Goal: Find contact information: Find contact information

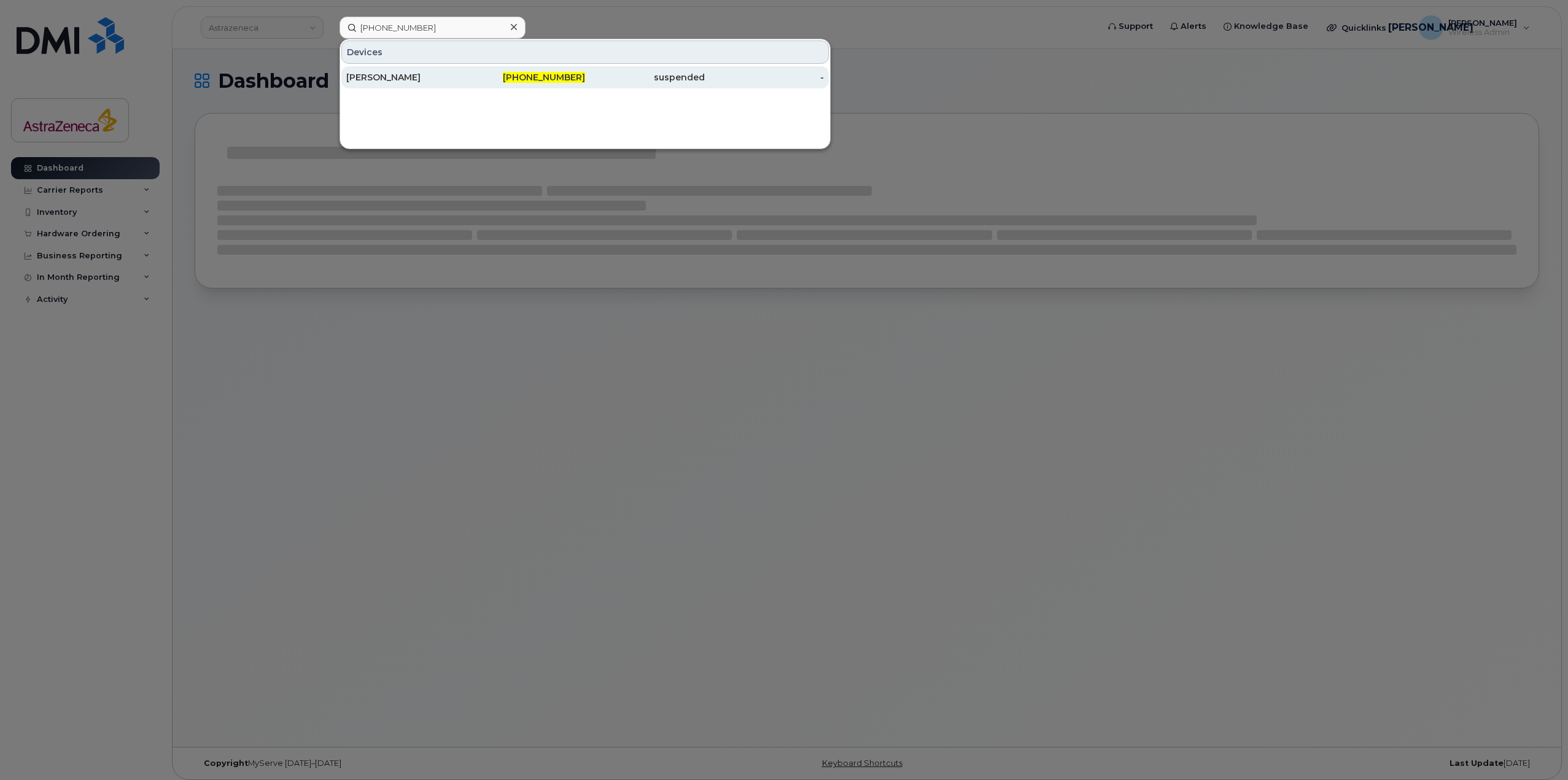
type input "613-915-2949"
click at [461, 80] on div "[PERSON_NAME]" at bounding box center [406, 77] width 120 height 12
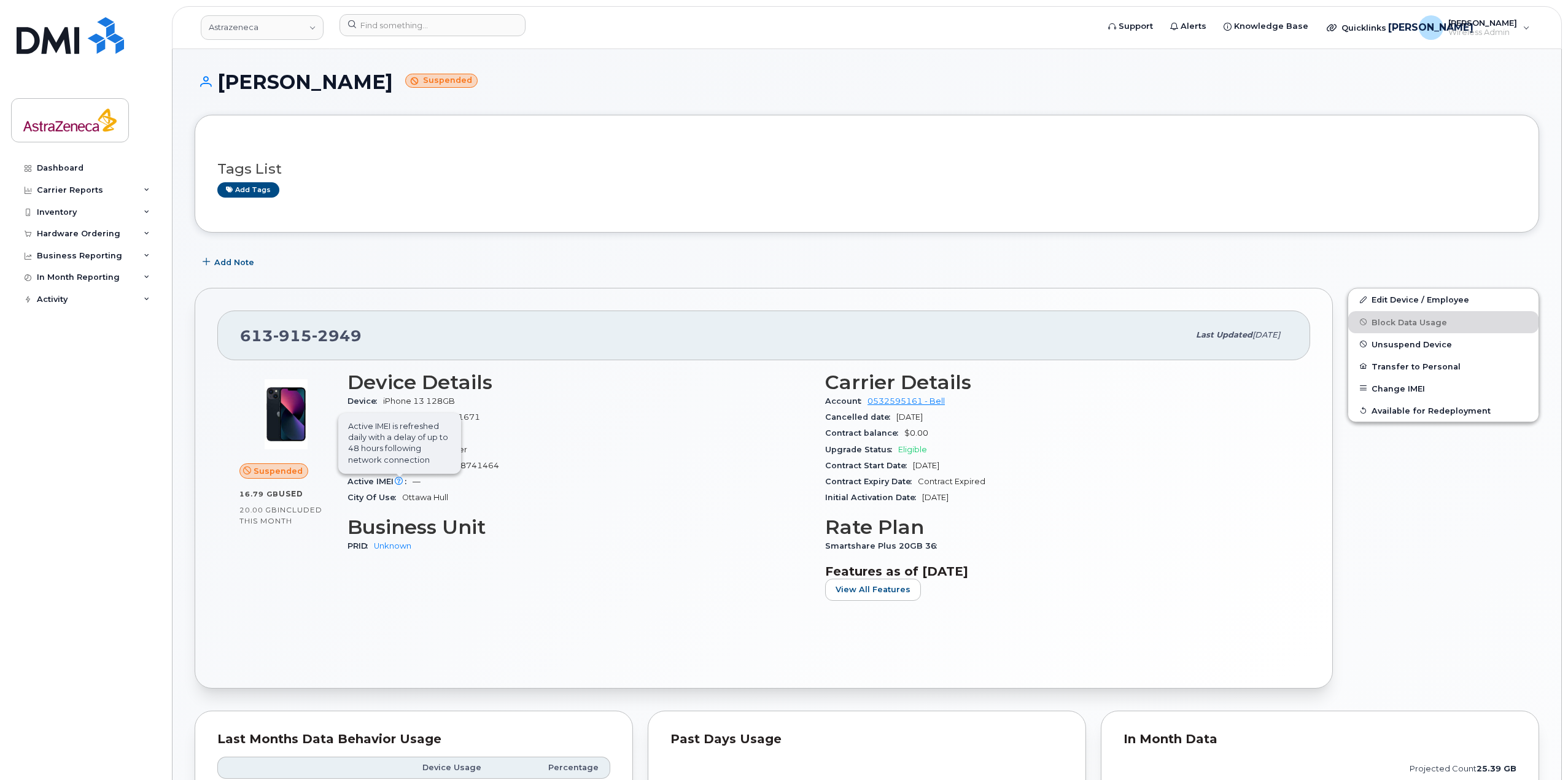
scroll to position [123, 0]
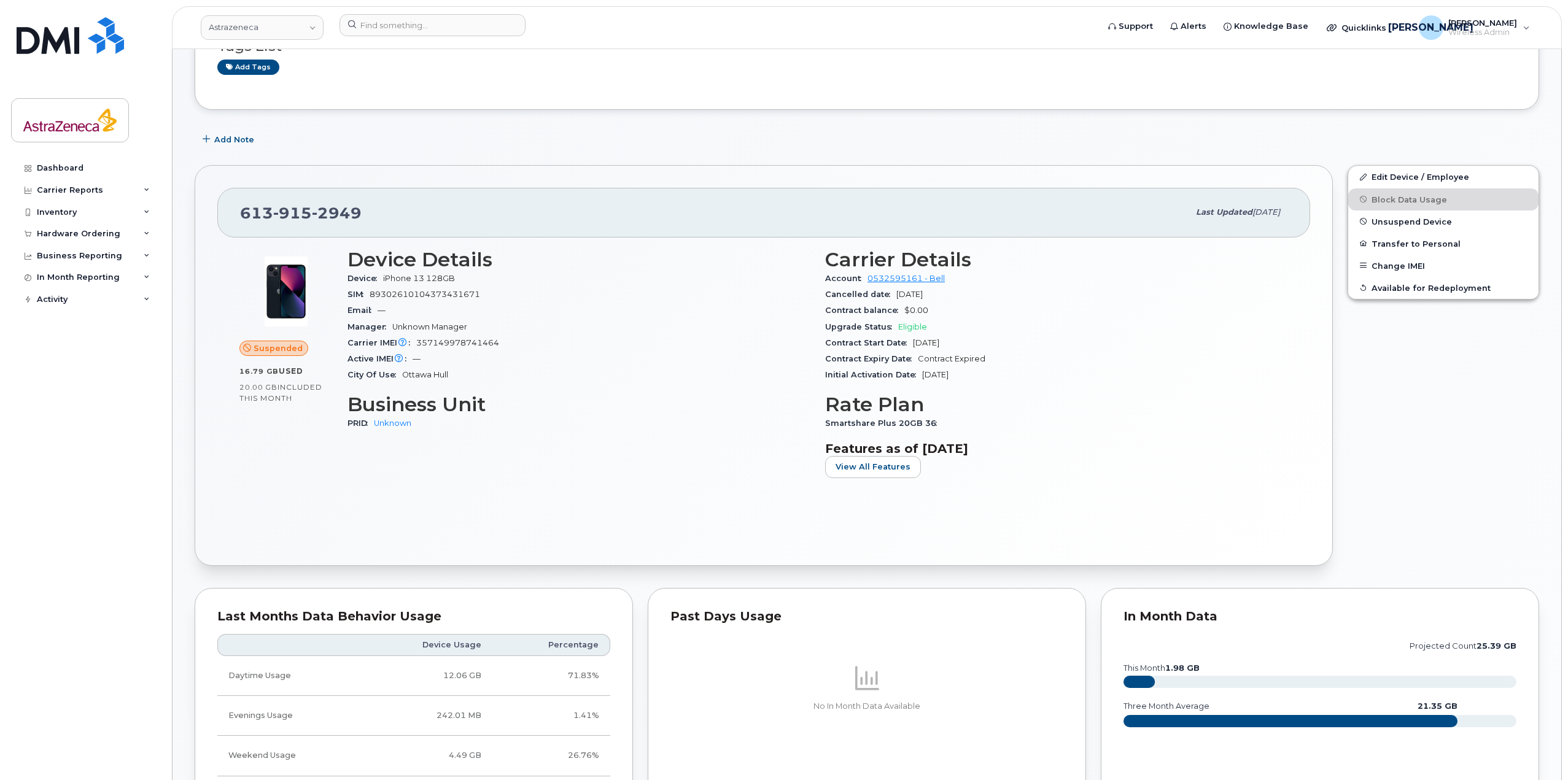
drag, startPoint x: 1011, startPoint y: 372, endPoint x: 900, endPoint y: 346, distance: 114.0
click at [900, 346] on section "Carrier Details Account 0532595161 - Bell Cancelled date [DATE] Contract balanc…" at bounding box center [1056, 315] width 463 height 135
click at [900, 346] on span "Contract Start Date" at bounding box center [869, 342] width 88 height 9
drag, startPoint x: 894, startPoint y: 297, endPoint x: 930, endPoint y: 295, distance: 36.1
click at [930, 295] on div "Cancelled date Sep 11, 2025" at bounding box center [1056, 294] width 463 height 16
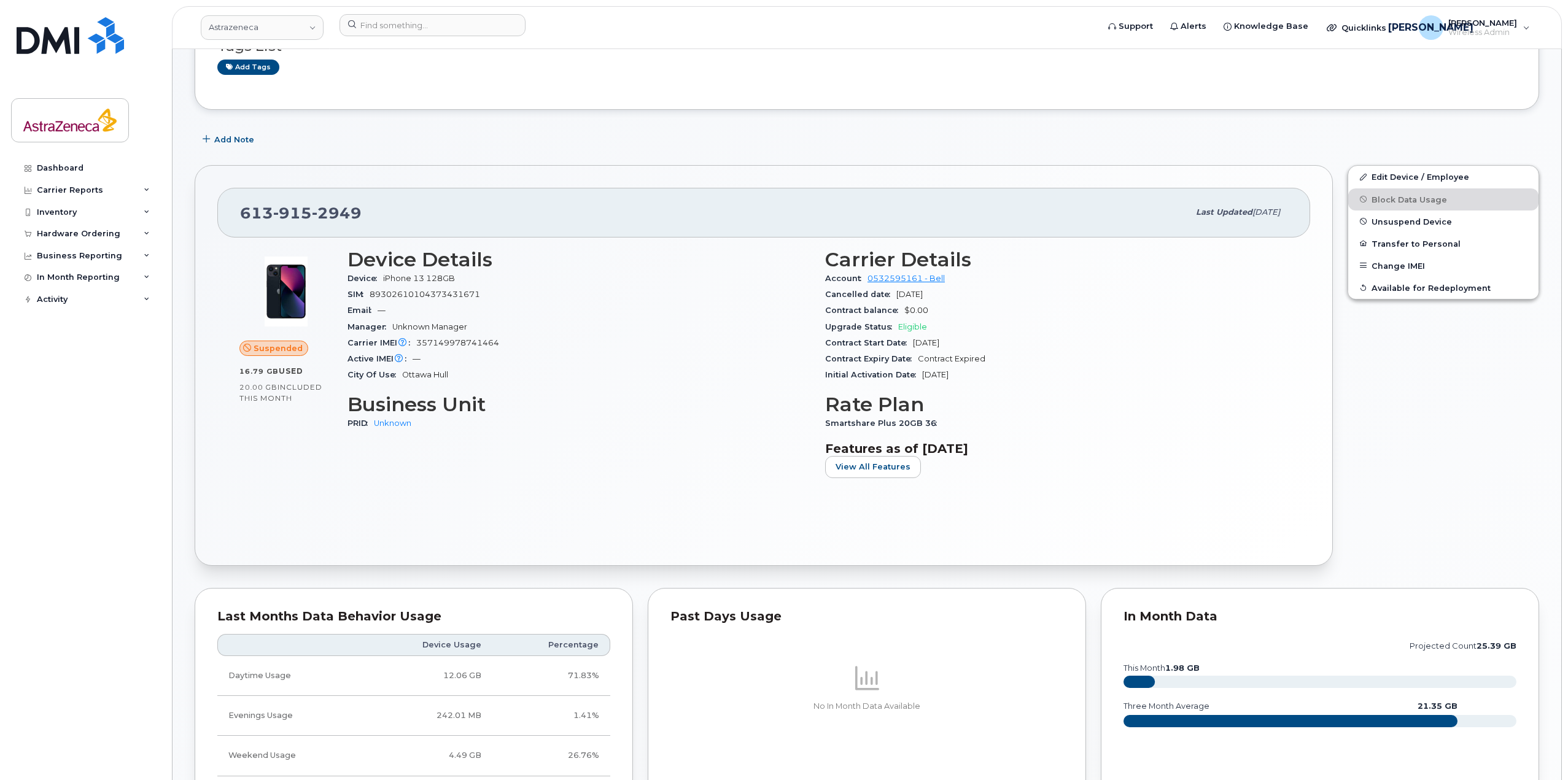
click at [923, 295] on span "Sep 11, 2025" at bounding box center [909, 294] width 26 height 9
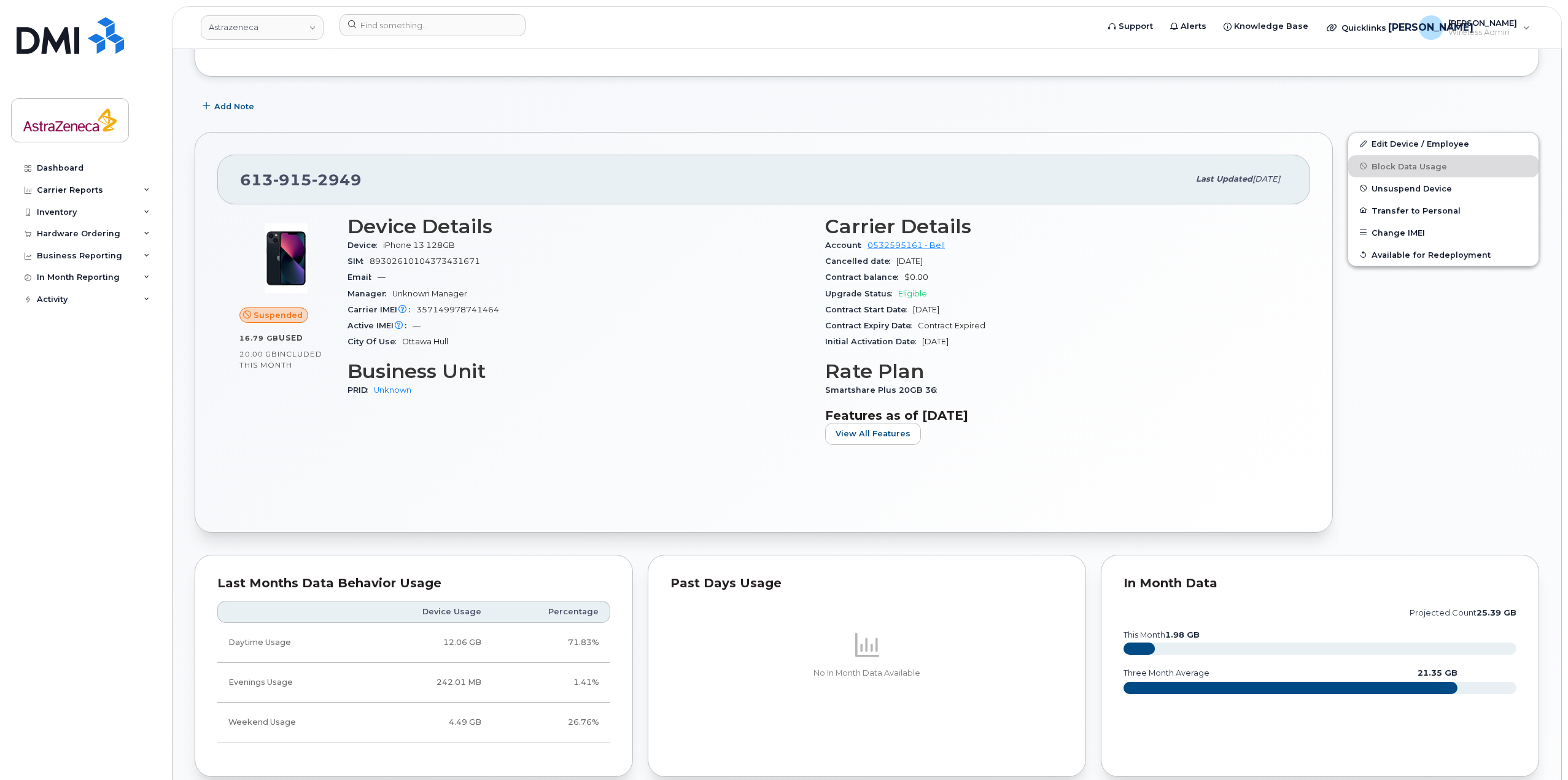
scroll to position [184, 0]
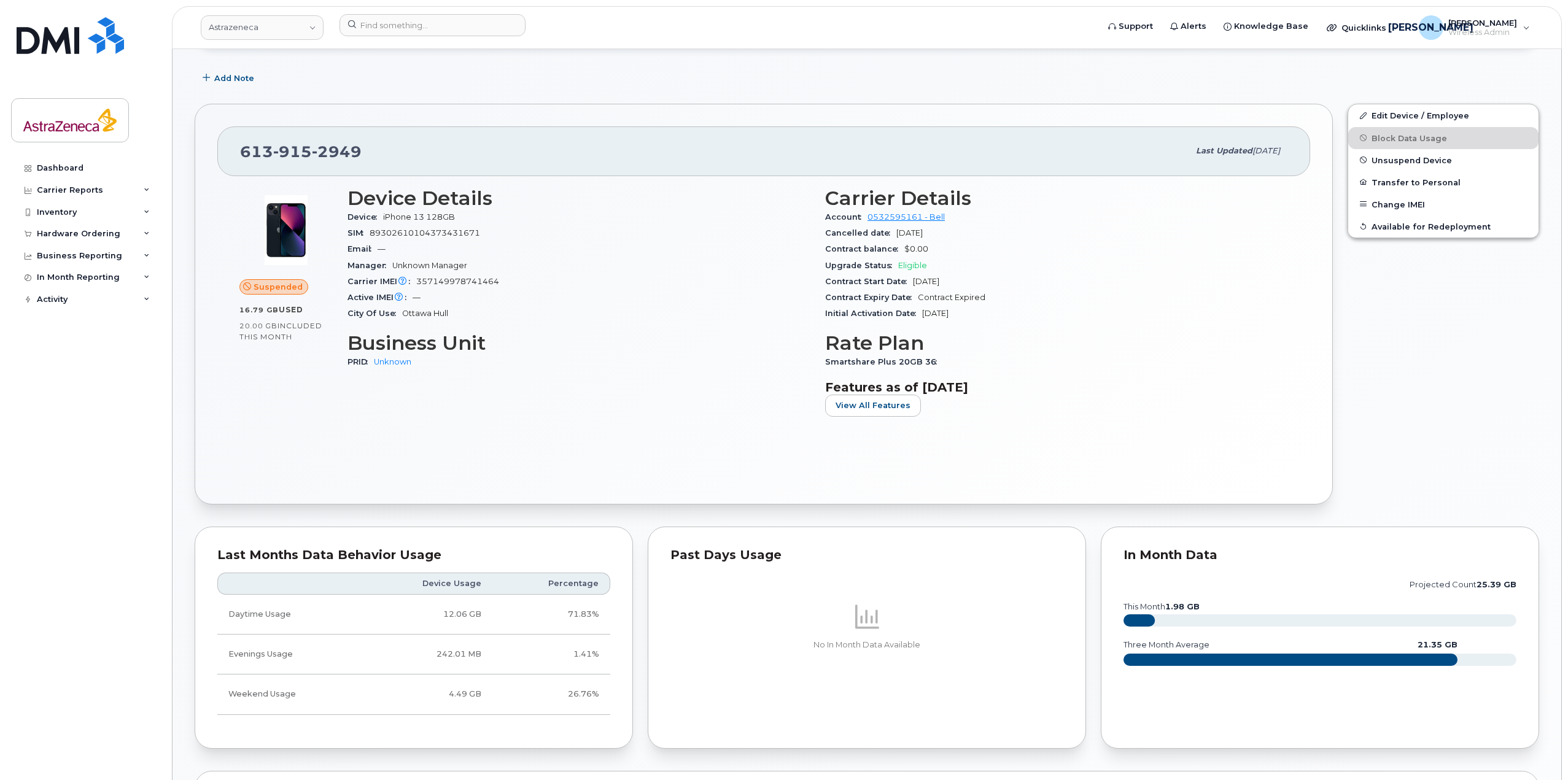
click at [392, 9] on header "Astrazeneca Support Alerts Knowledge Base Quicklinks Suspend / Cancel Device Ch…" at bounding box center [867, 28] width 1390 height 43
click at [398, 16] on input at bounding box center [433, 25] width 186 height 22
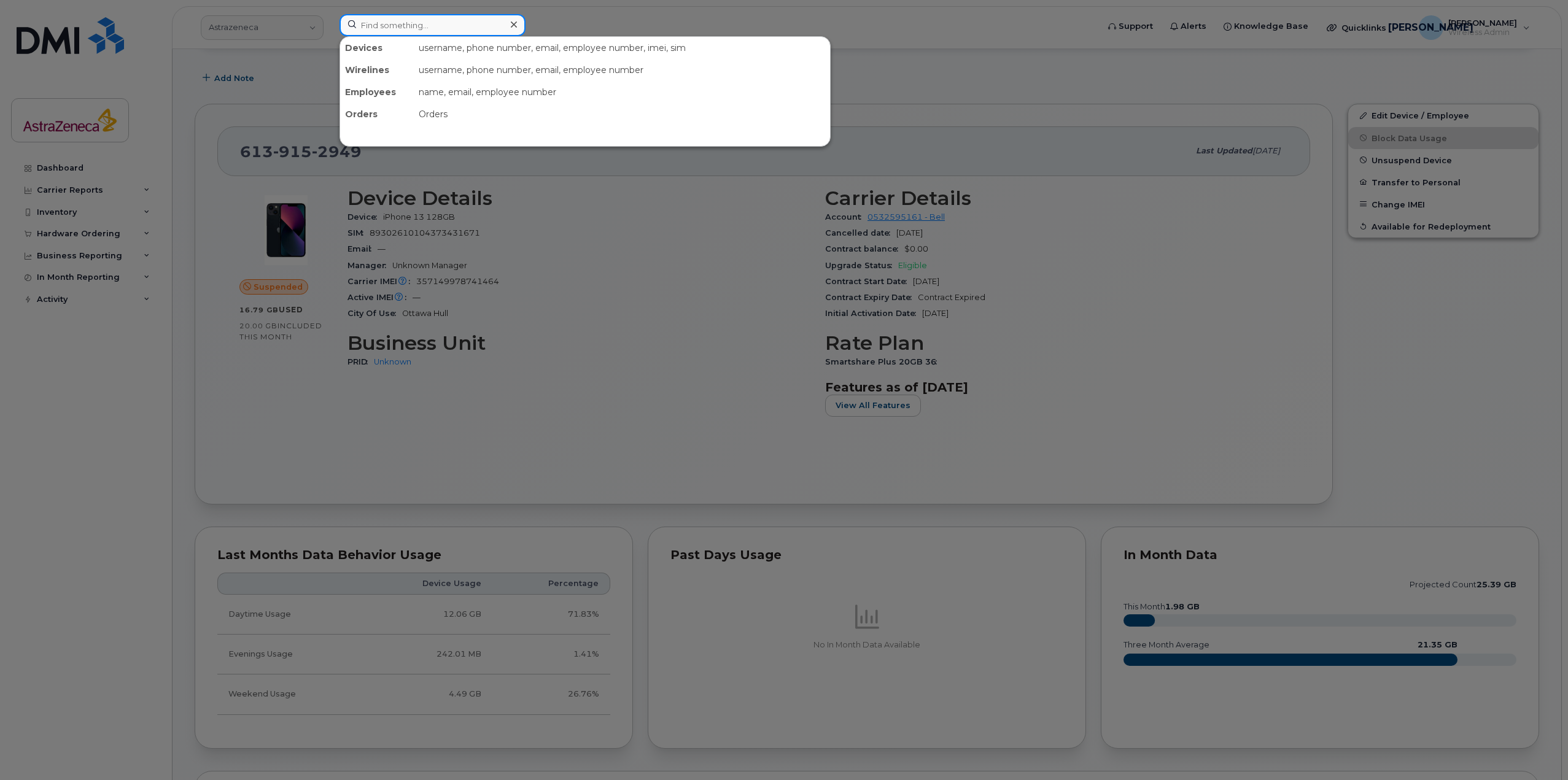
paste input "[PERSON_NAME]"
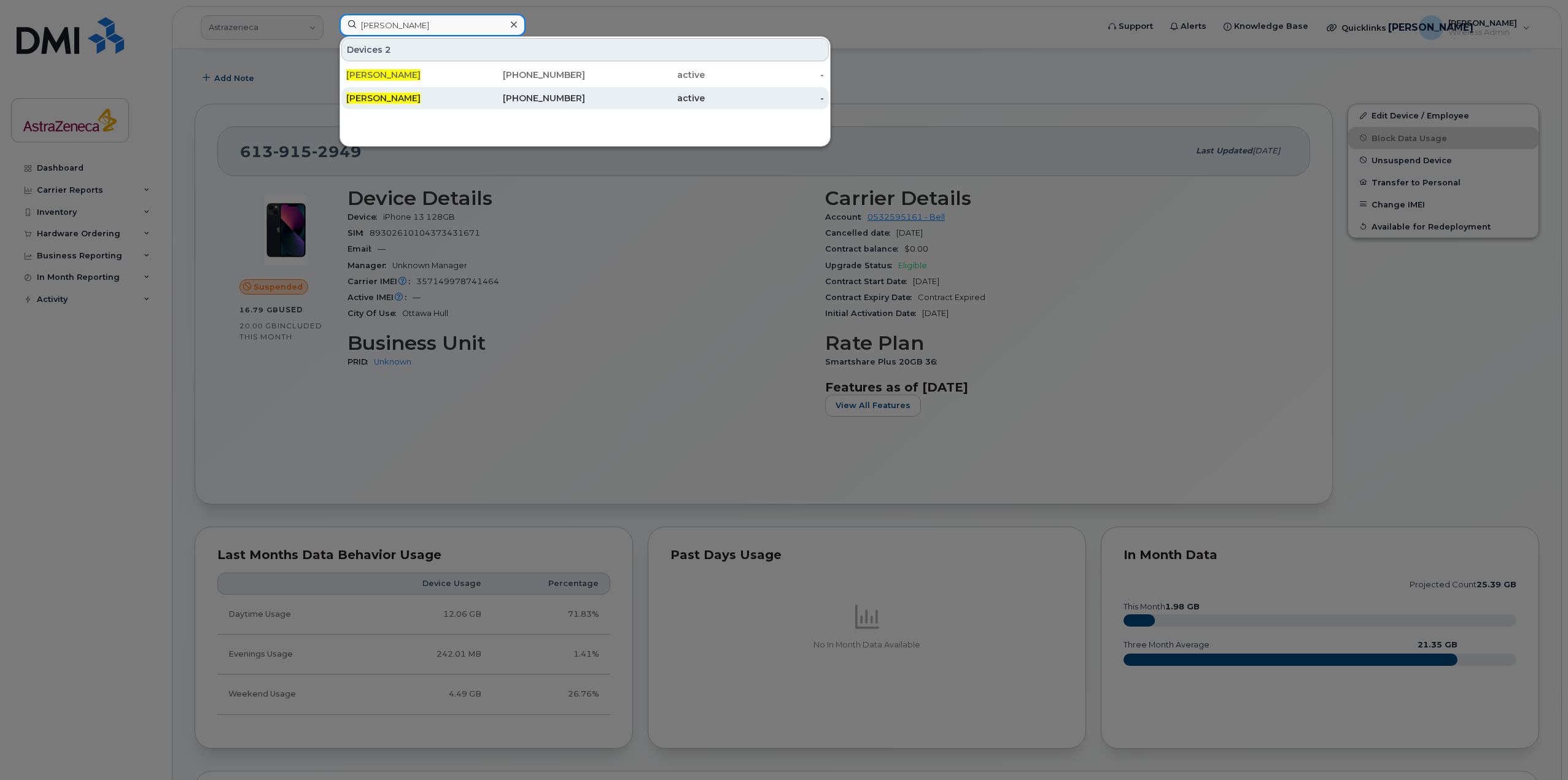
type input "[PERSON_NAME]"
click at [456, 95] on div "[PERSON_NAME]" at bounding box center [406, 98] width 120 height 12
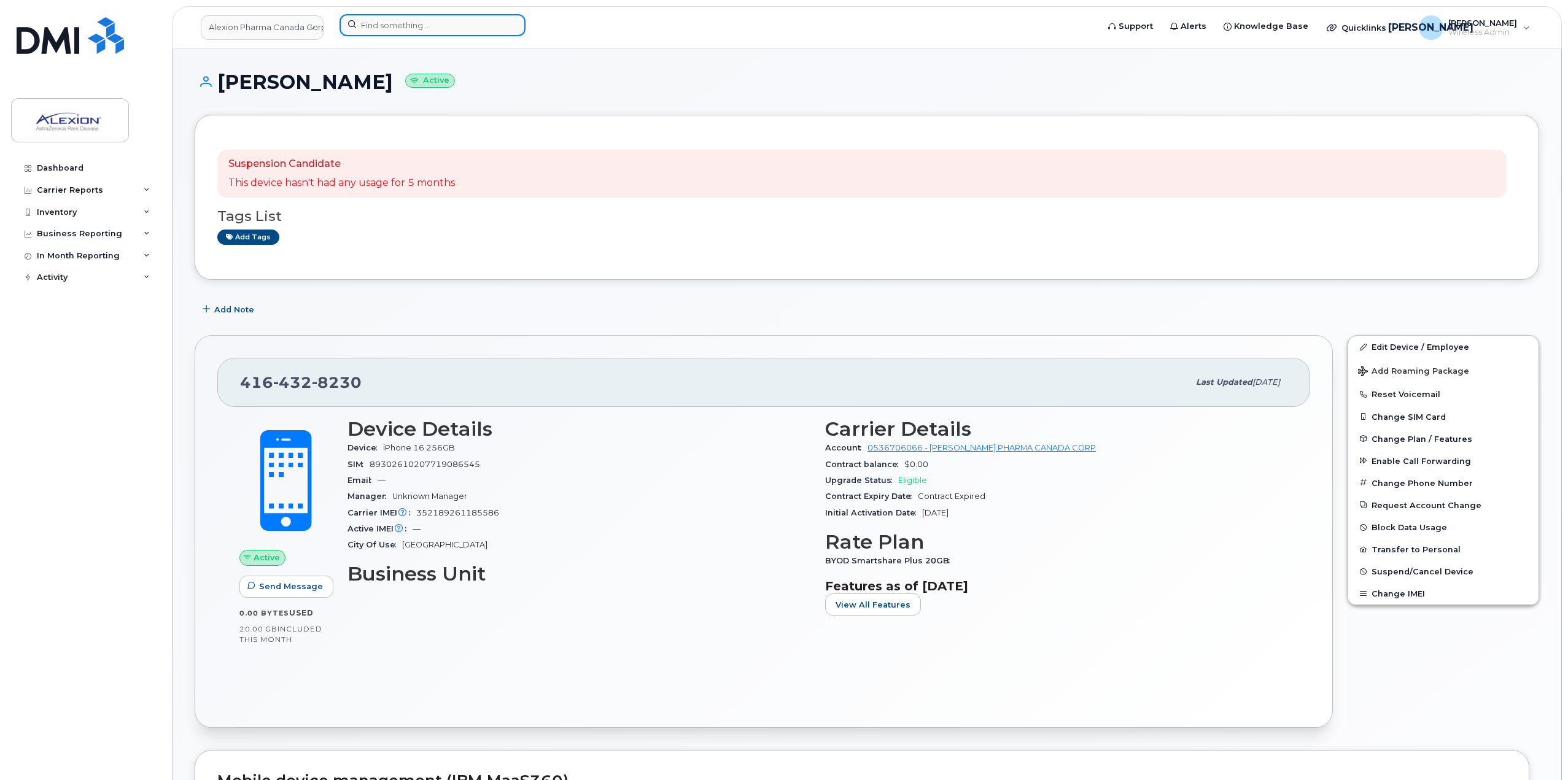
click at [429, 25] on input at bounding box center [433, 25] width 186 height 22
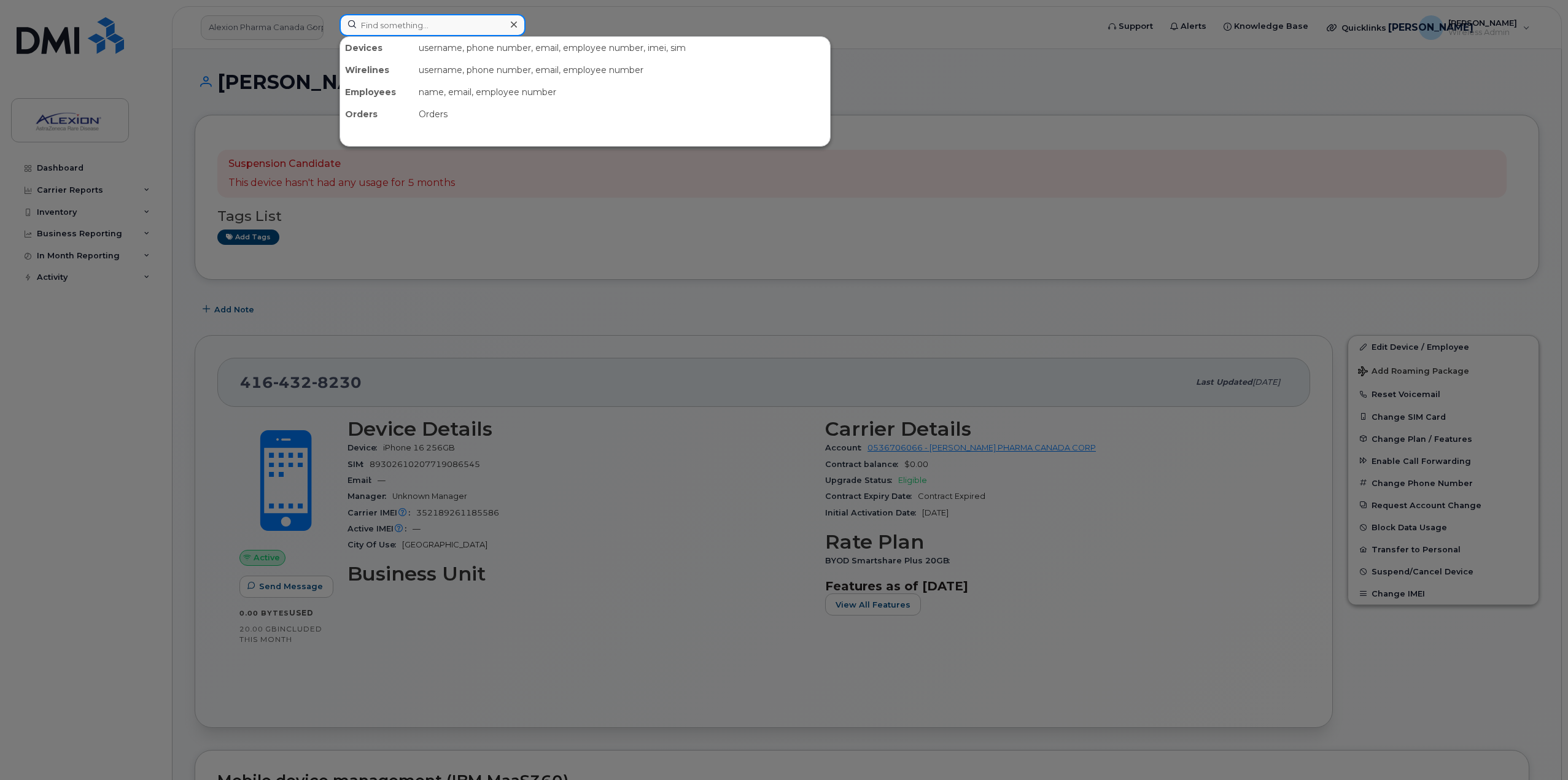
paste input "[PERSON_NAME]"
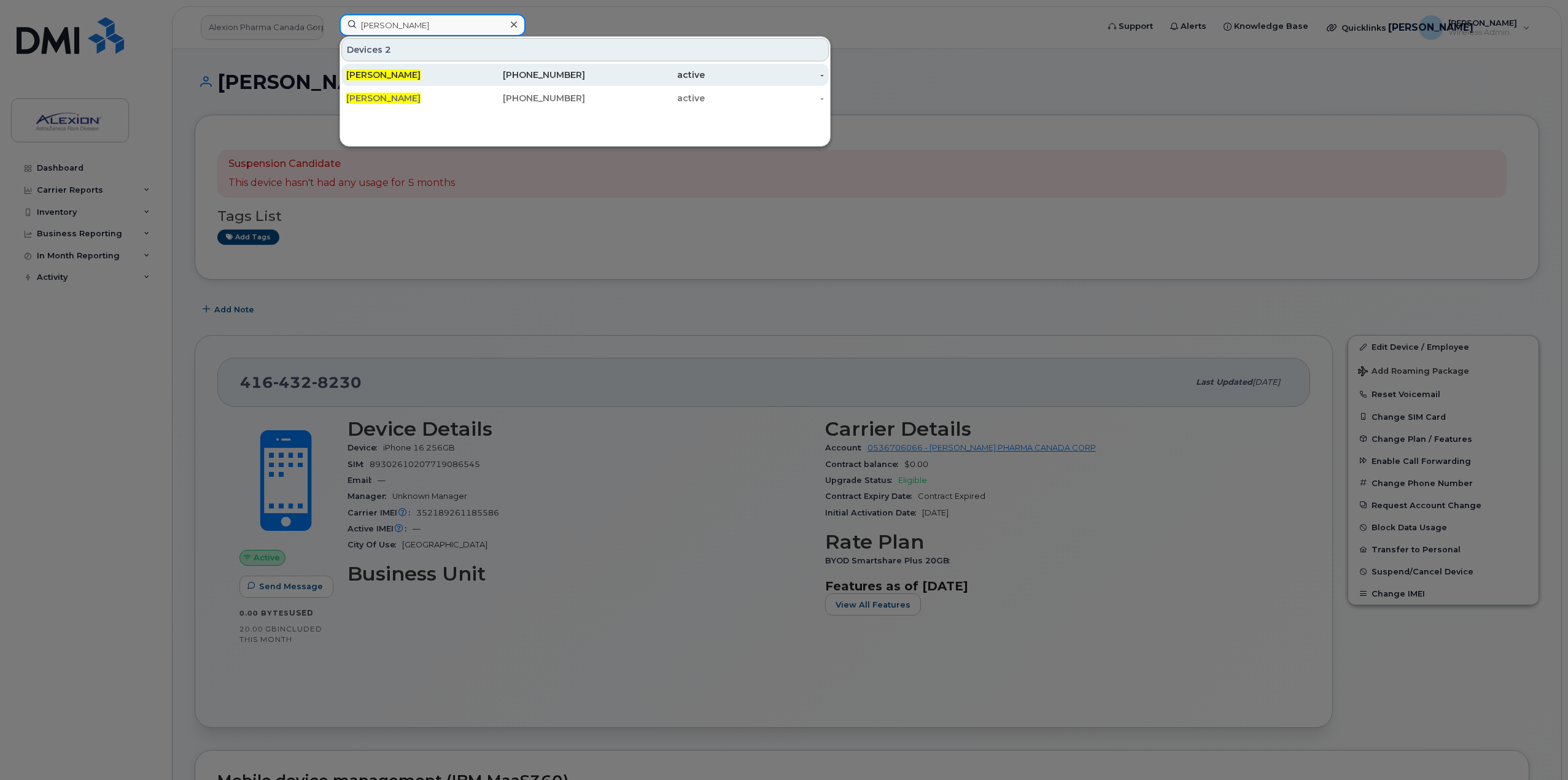
type input "[PERSON_NAME]"
click at [475, 78] on div "[PHONE_NUMBER]" at bounding box center [526, 74] width 120 height 12
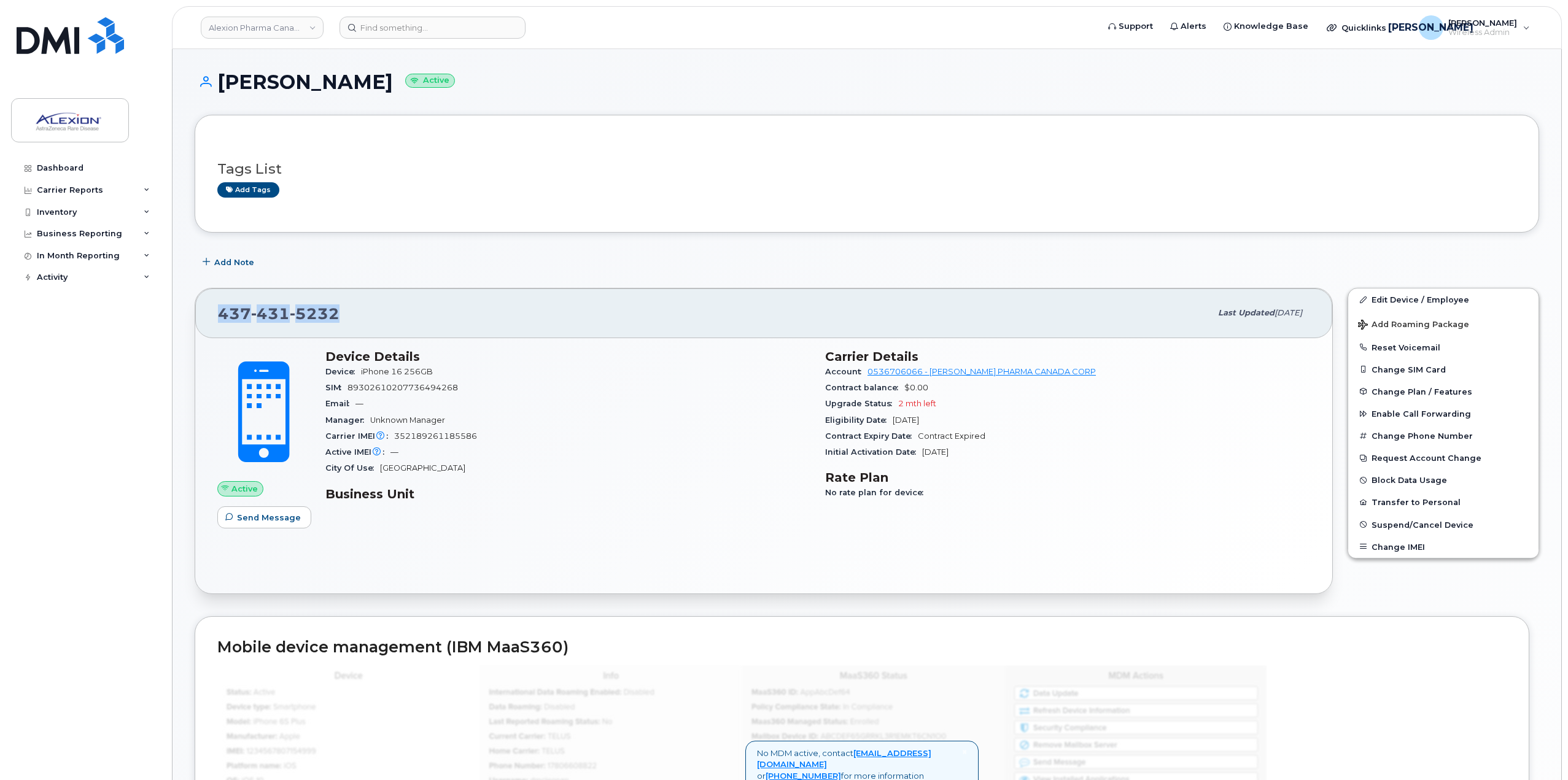
drag, startPoint x: 328, startPoint y: 317, endPoint x: 219, endPoint y: 310, distance: 109.2
click at [217, 311] on div "437 431 5232 Last updated Sep 09, 2025" at bounding box center [764, 313] width 1137 height 49
copy span "437 431 5232"
drag, startPoint x: 439, startPoint y: 12, endPoint x: 436, endPoint y: 27, distance: 15.3
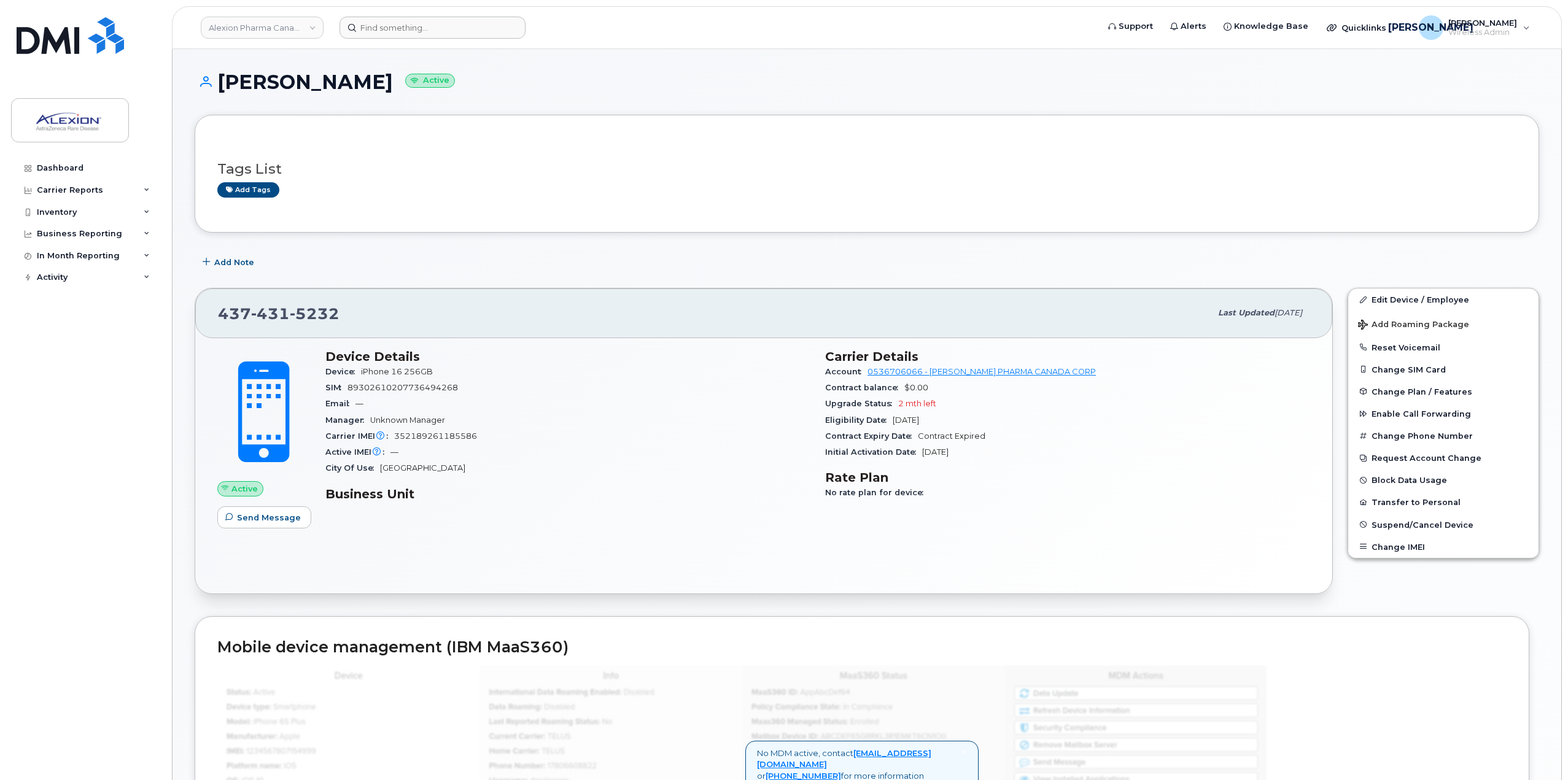
click at [438, 12] on header "Alexion Pharma Canada Corp Support Alerts Knowledge Base Quicklinks Suspend / C…" at bounding box center [867, 28] width 1390 height 43
click at [429, 34] on input at bounding box center [433, 27] width 186 height 22
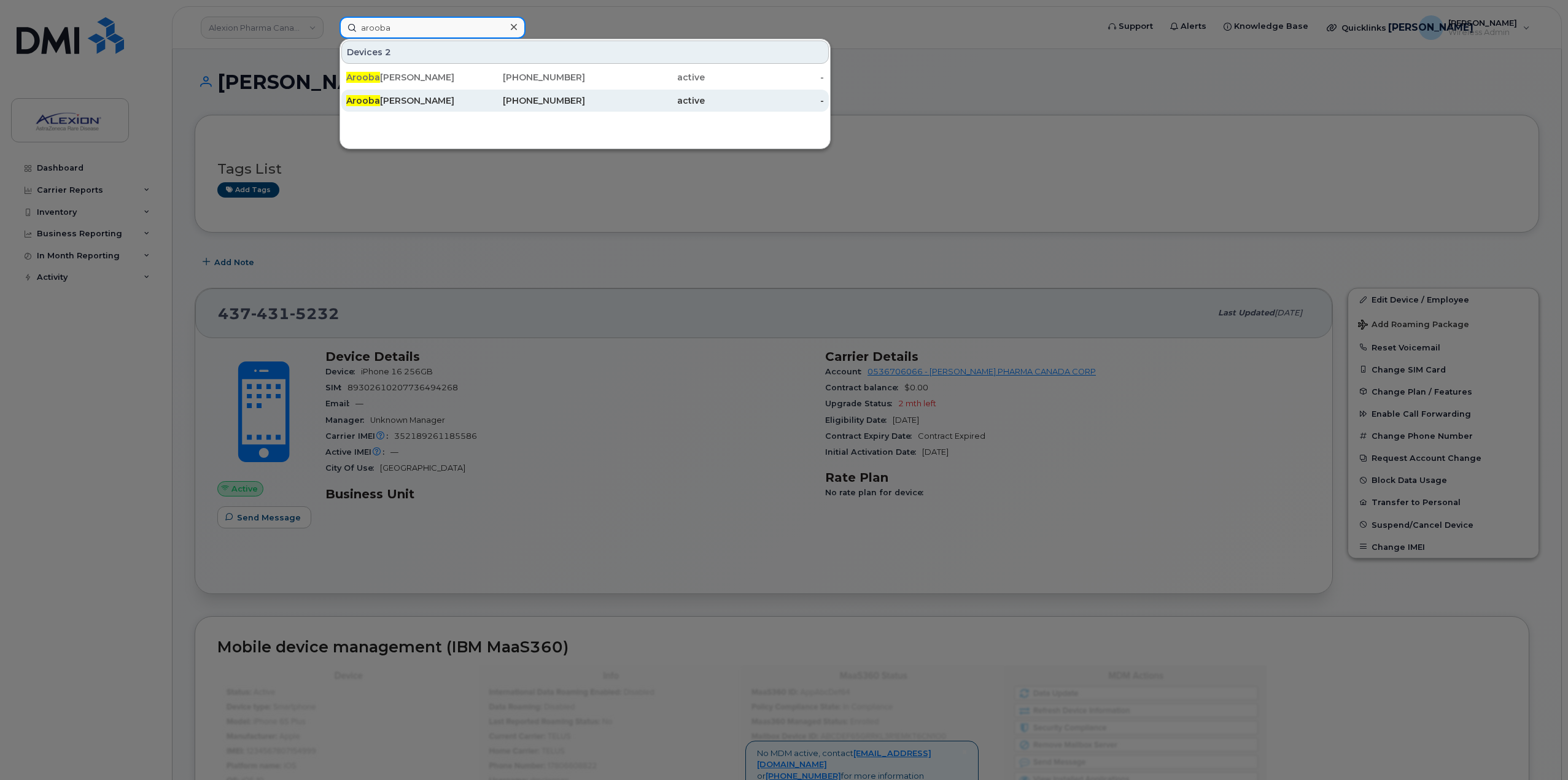
type input "arooba"
click at [466, 102] on div "[PHONE_NUMBER]" at bounding box center [526, 100] width 120 height 12
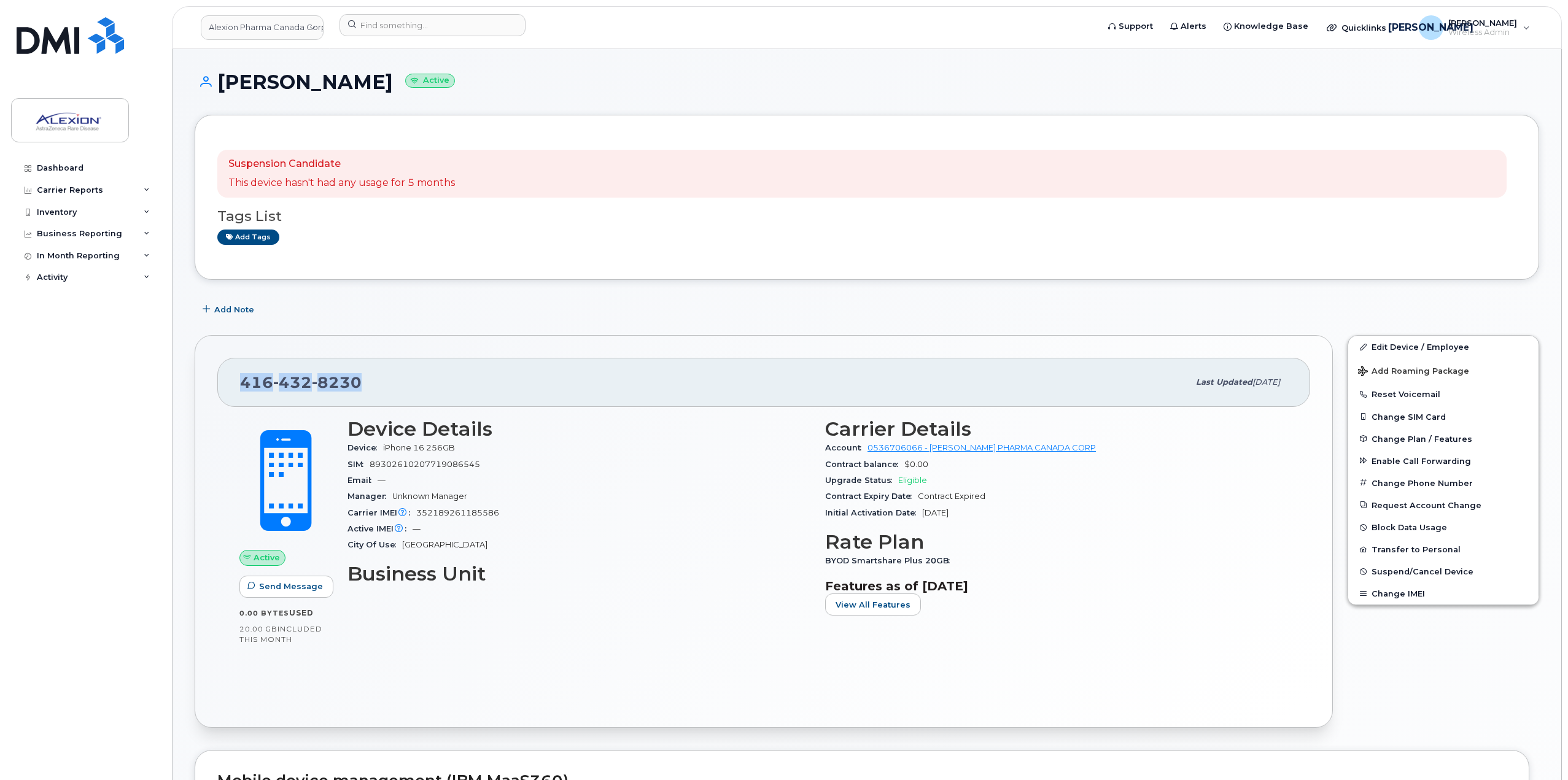
drag, startPoint x: 404, startPoint y: 382, endPoint x: 210, endPoint y: 371, distance: 194.3
click at [210, 371] on div "416 432 8230 Last updated Jul 15, 2025 Active Send Message 0.00 Bytes  used 20.…" at bounding box center [764, 531] width 1138 height 393
copy span "416 432 8230"
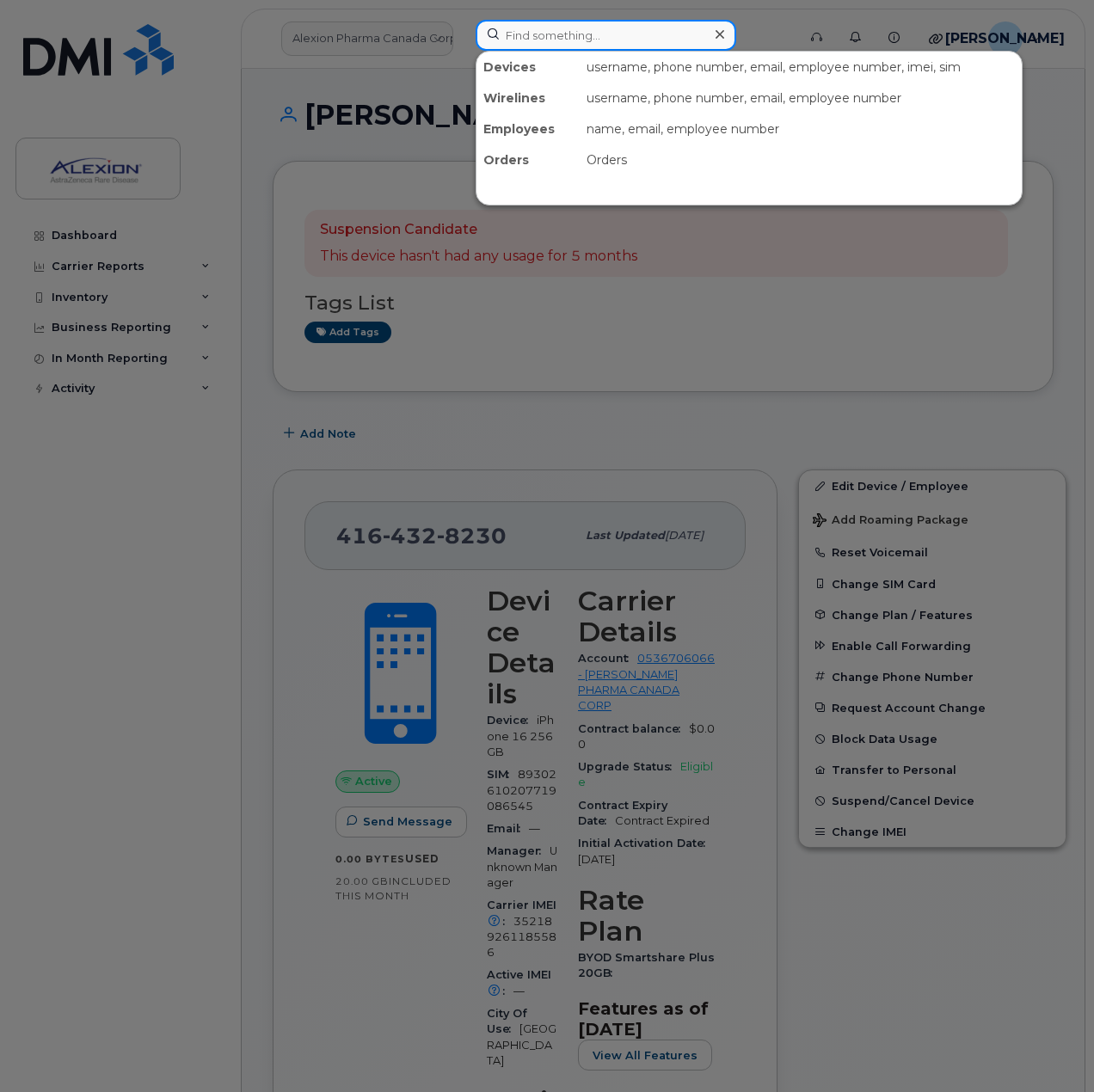
click at [545, 32] on input at bounding box center [606, 35] width 261 height 31
paste input "4164328230"
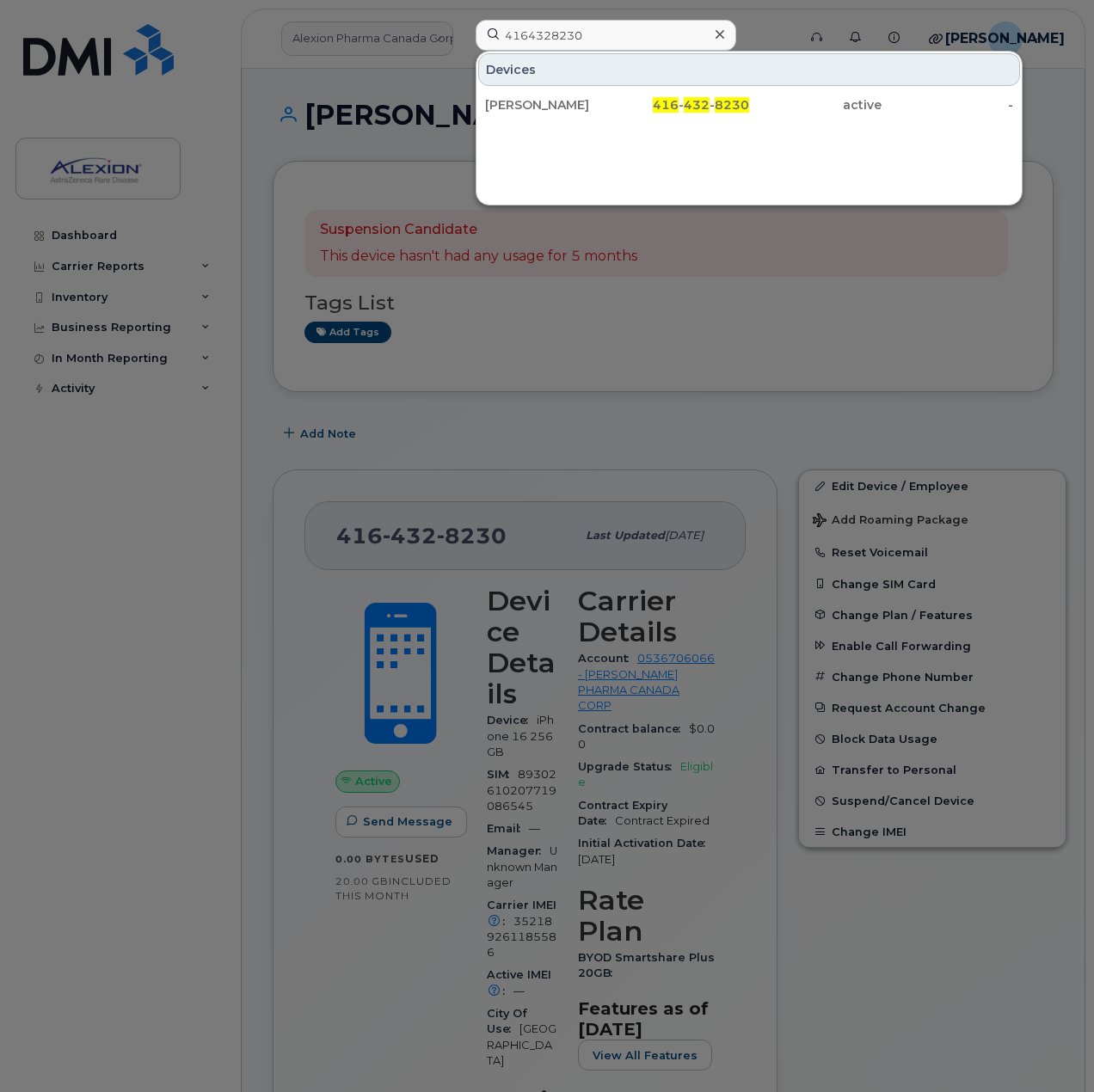
click at [936, 393] on div at bounding box center [547, 546] width 1094 height 1092
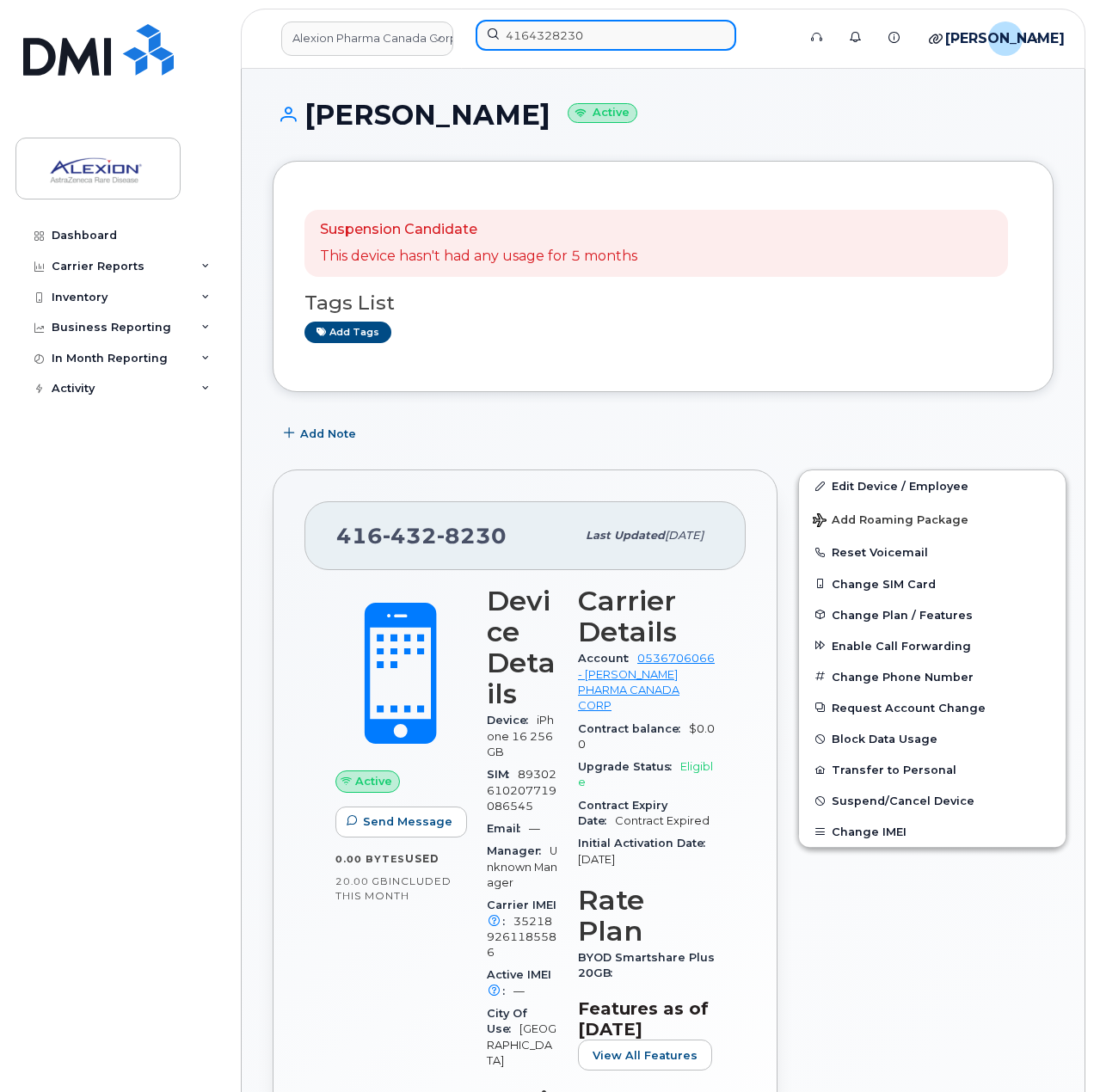
click at [583, 35] on input "4164328230" at bounding box center [606, 35] width 261 height 31
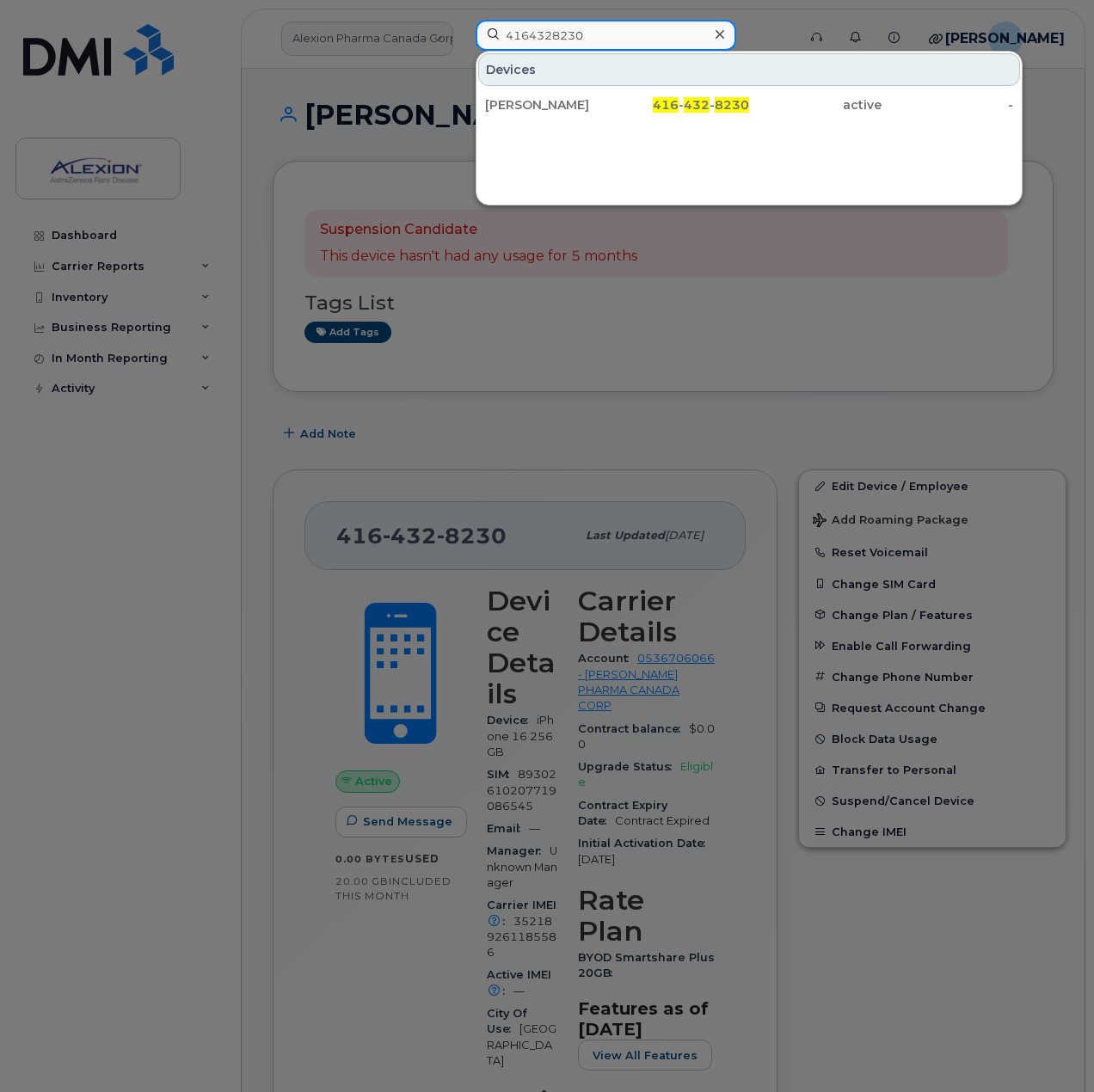
paste input "514 214-8058"
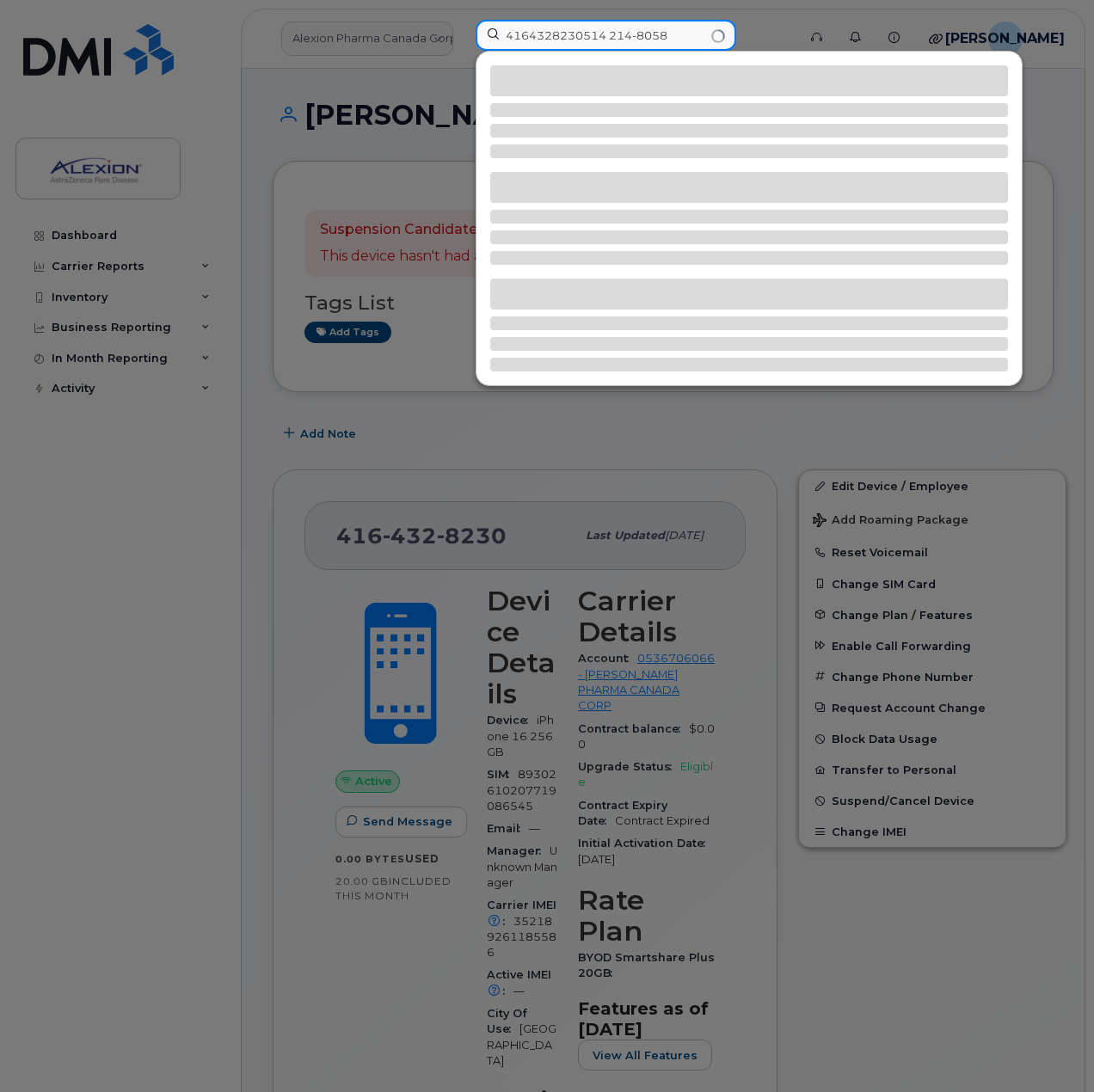
click at [605, 36] on input "4164328230514 214-8058" at bounding box center [606, 35] width 261 height 31
click at [604, 36] on input "4164328230514 214-8058" at bounding box center [606, 35] width 261 height 31
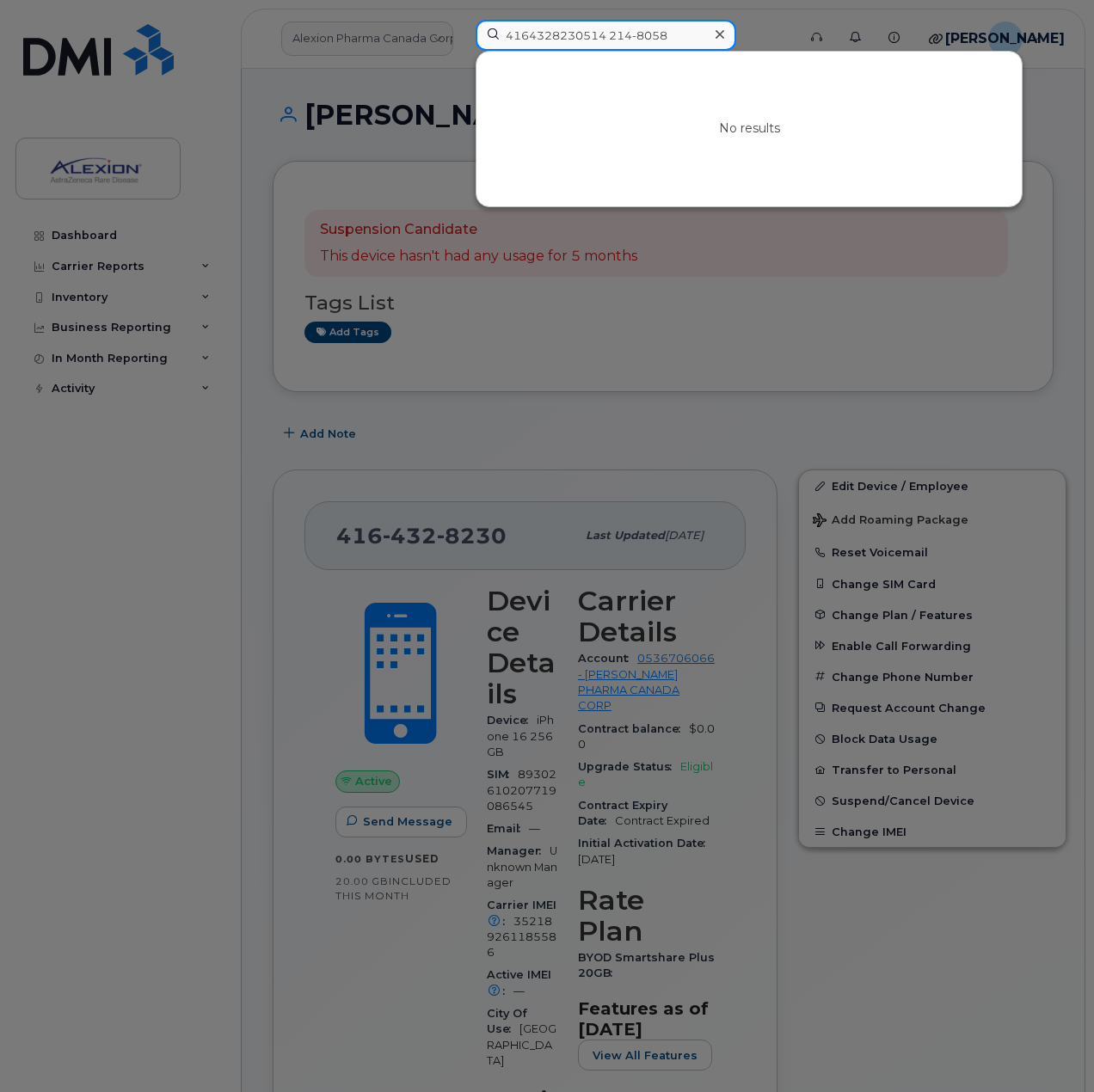
click at [604, 36] on input "4164328230514 214-8058" at bounding box center [606, 35] width 261 height 31
paste input
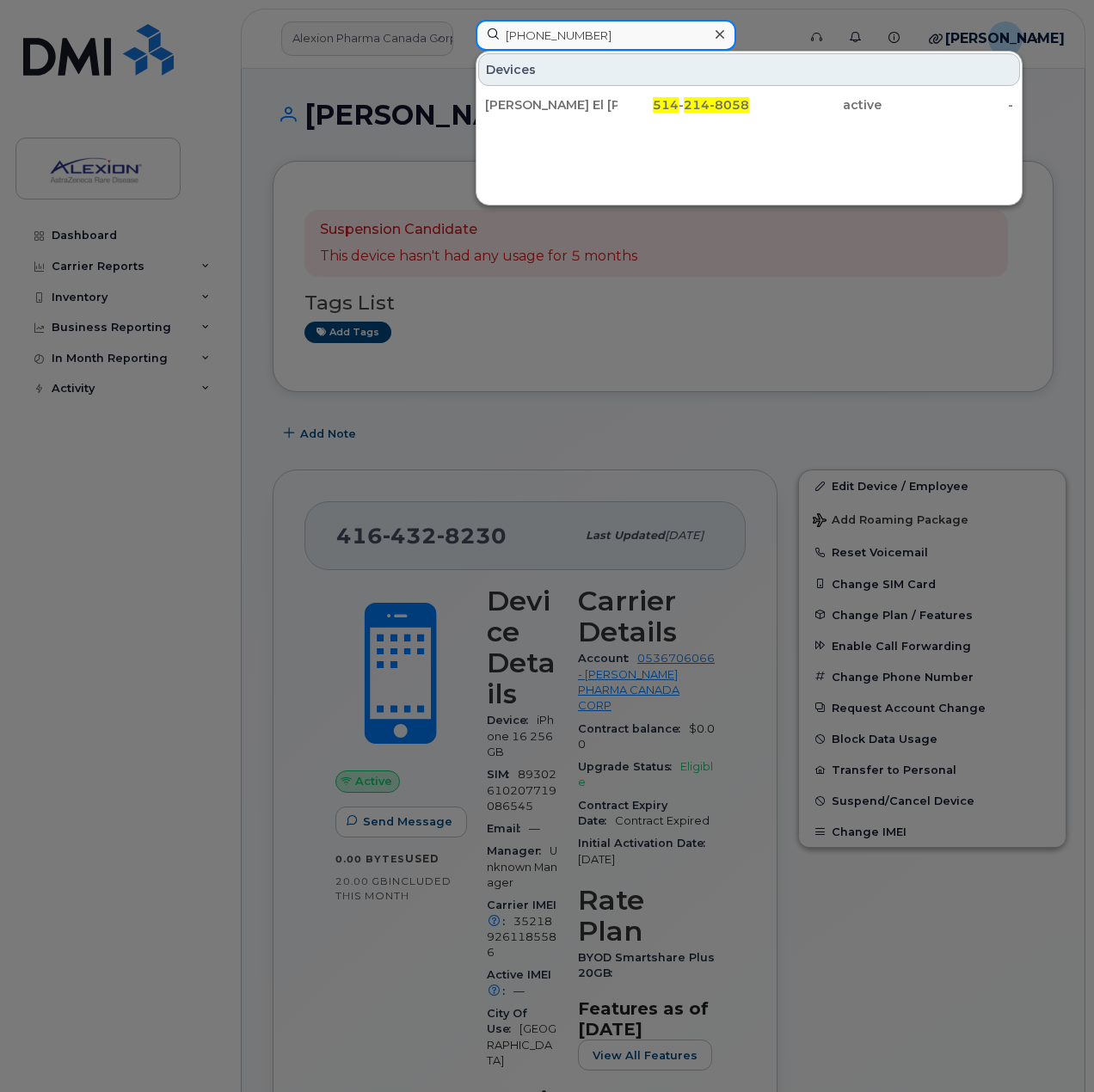
type input "514 214-8058"
